Goal: Task Accomplishment & Management: Use online tool/utility

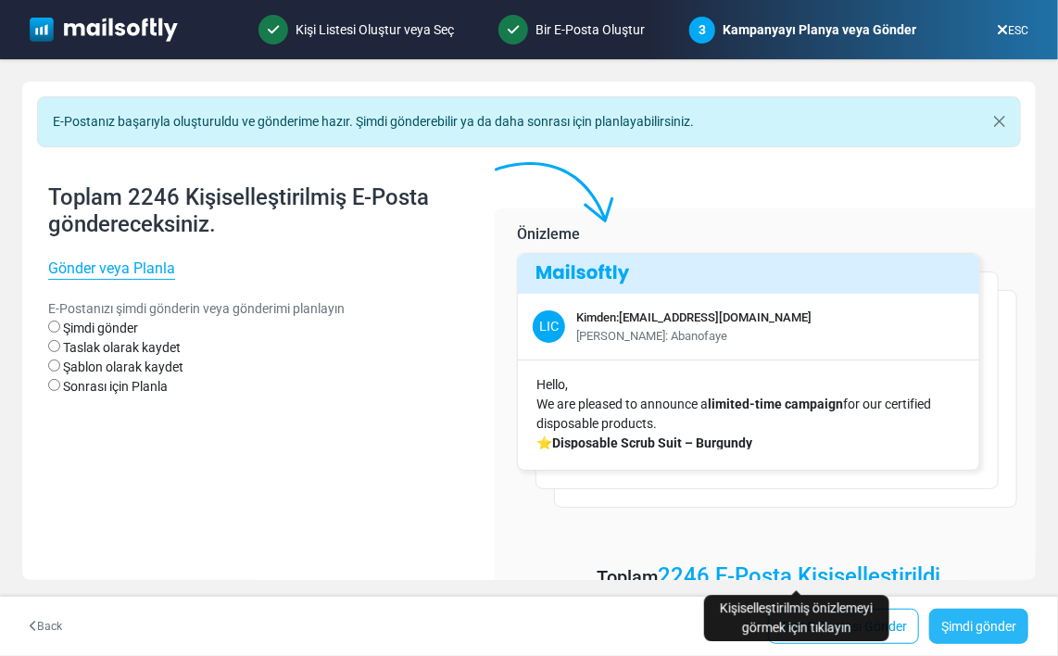
click at [988, 626] on link "Şimdi gönder" at bounding box center [978, 626] width 99 height 35
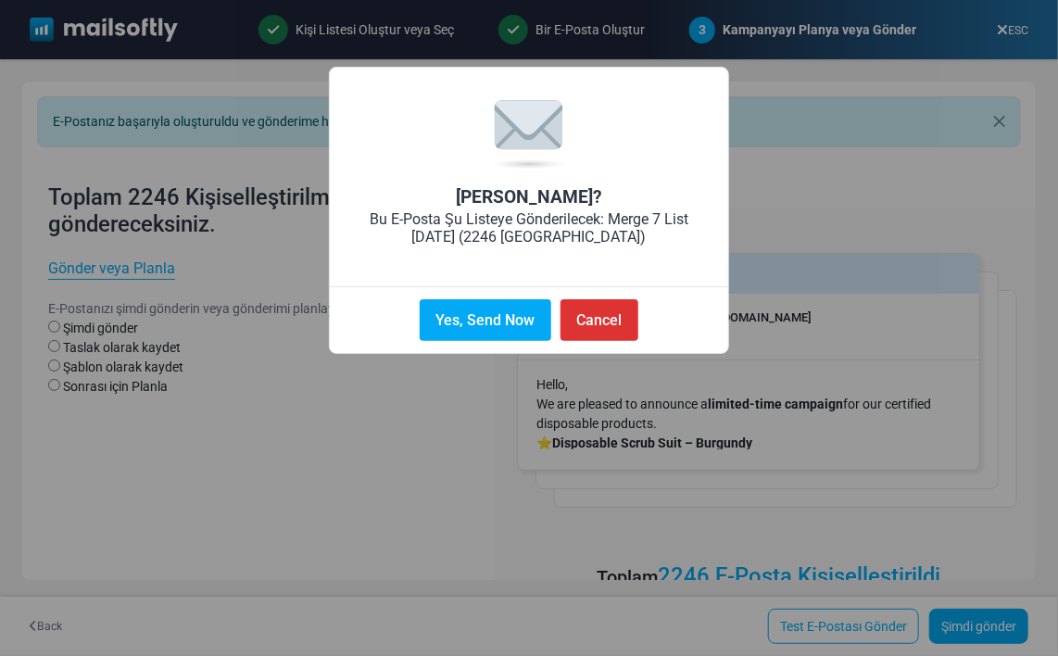
click at [515, 331] on button "Yes, Send Now" at bounding box center [486, 320] width 132 height 42
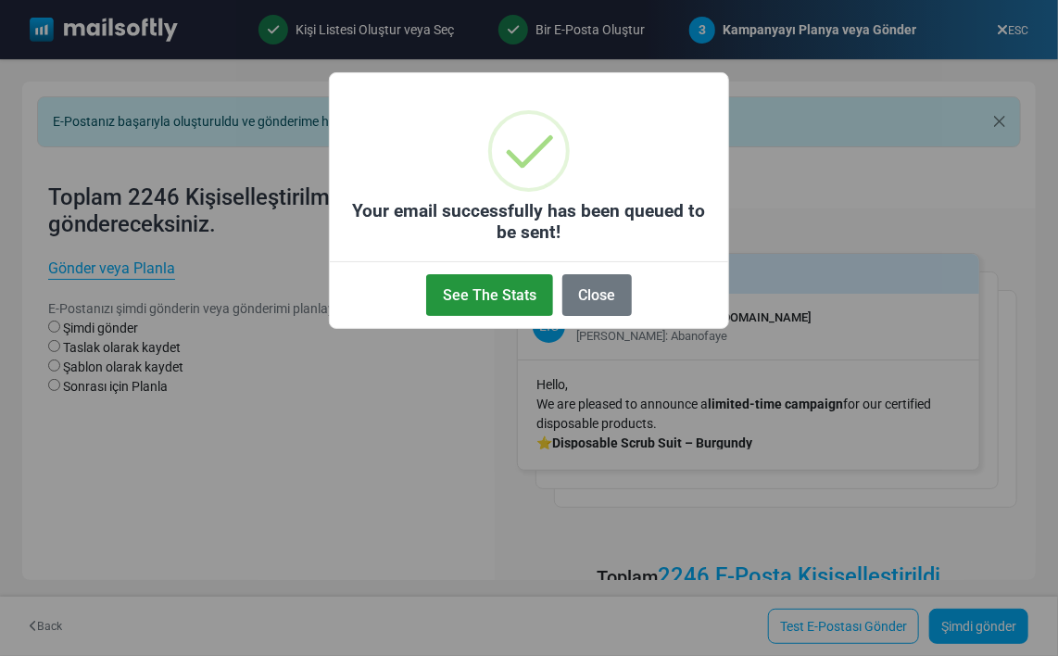
click at [500, 294] on button "See The Stats" at bounding box center [489, 295] width 126 height 42
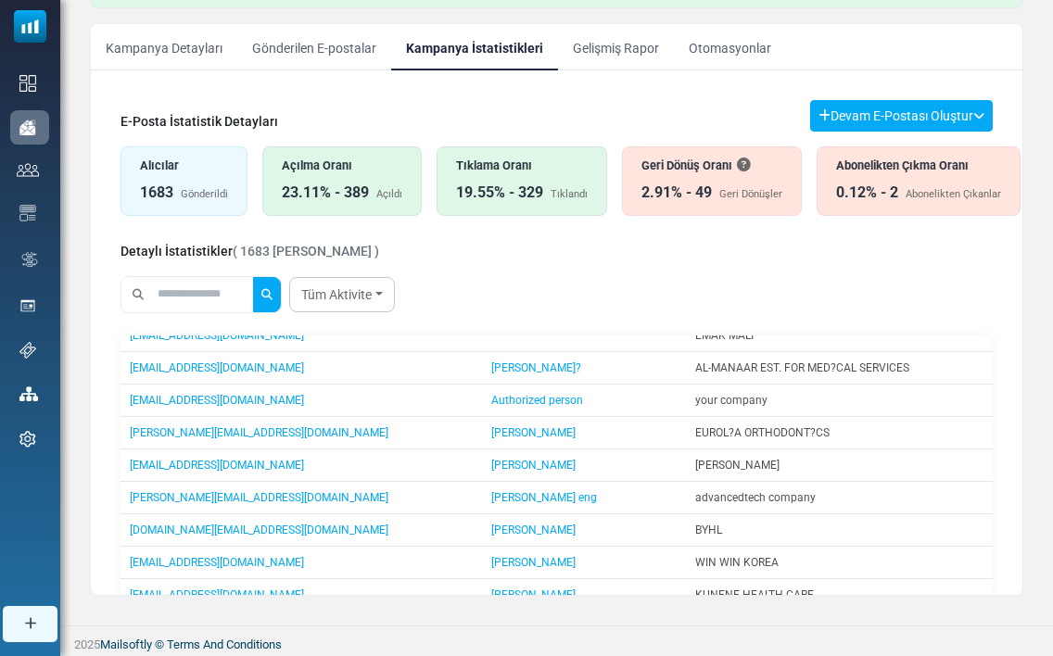
scroll to position [423, 0]
